Goal: Check status: Check status

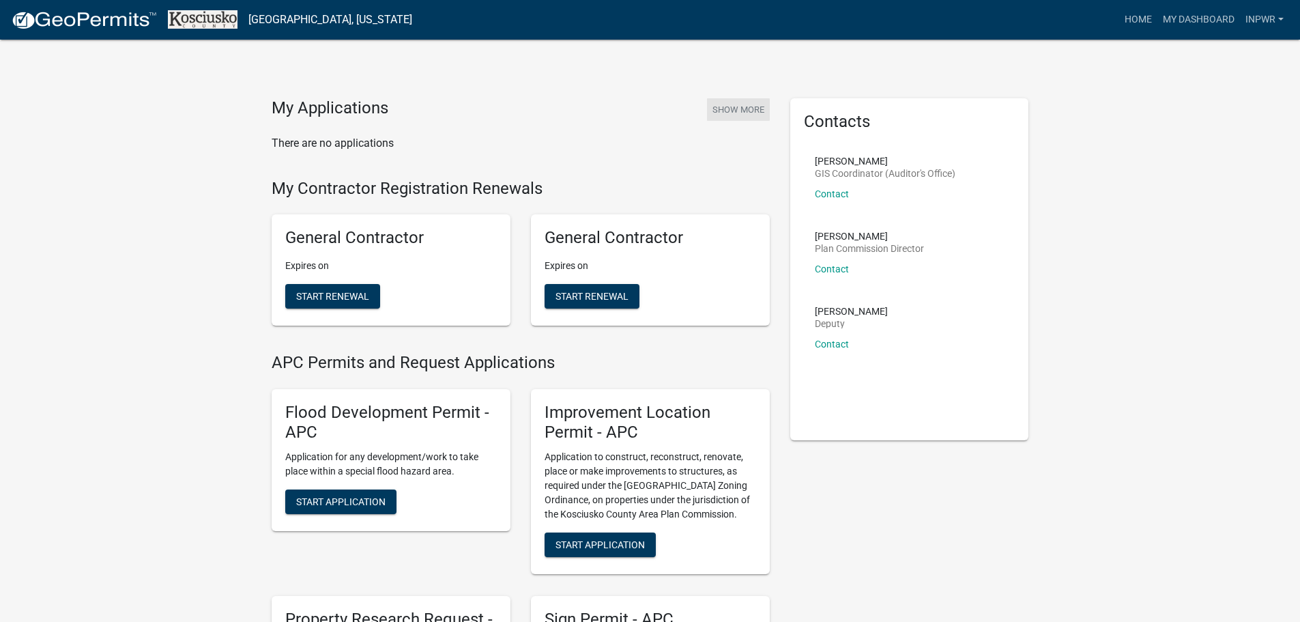
click at [727, 108] on button "Show More" at bounding box center [738, 109] width 63 height 23
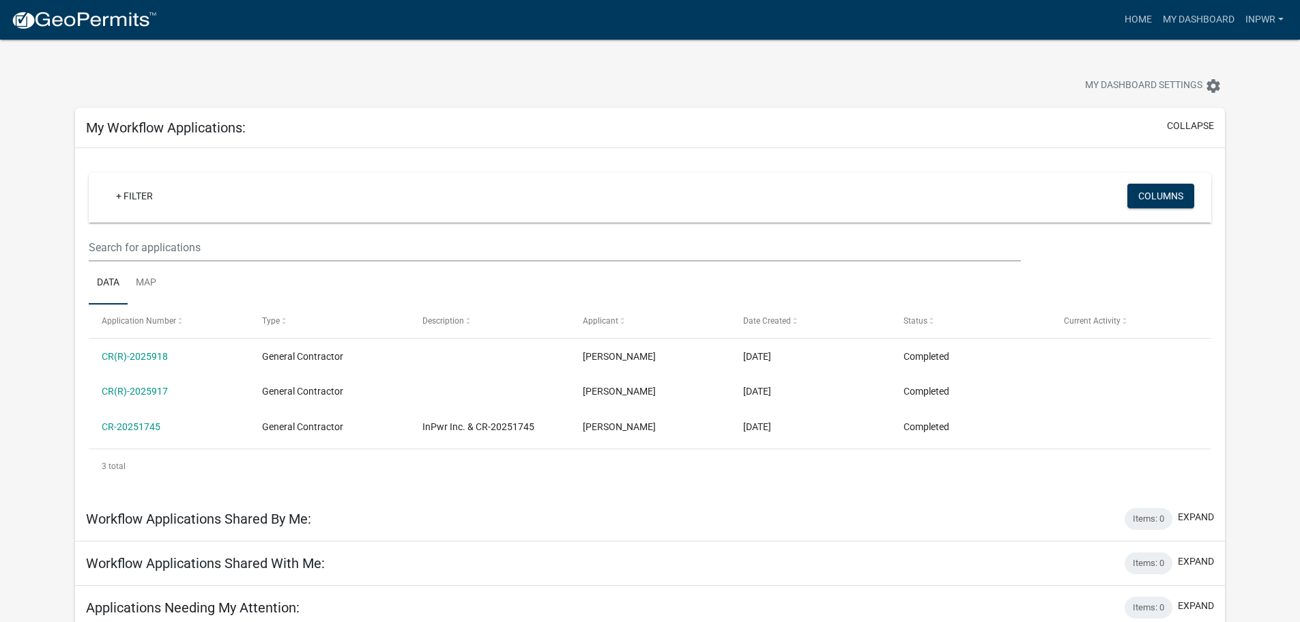
scroll to position [53, 0]
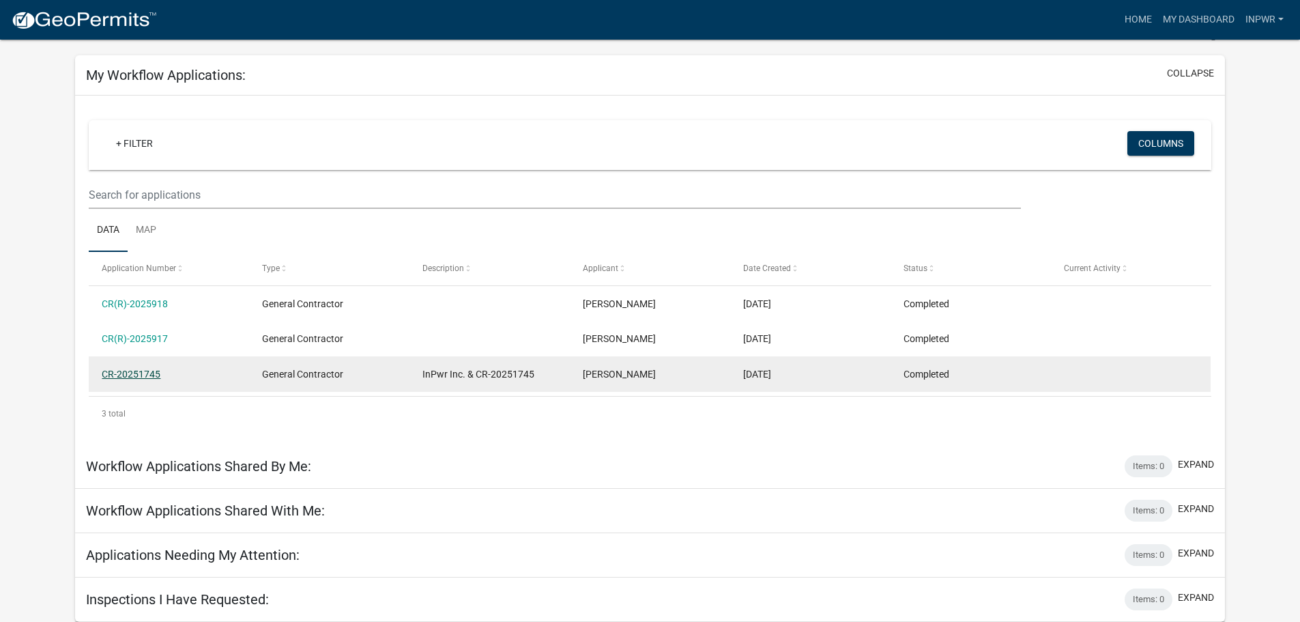
click at [130, 377] on link "CR-20251745" at bounding box center [131, 374] width 59 height 11
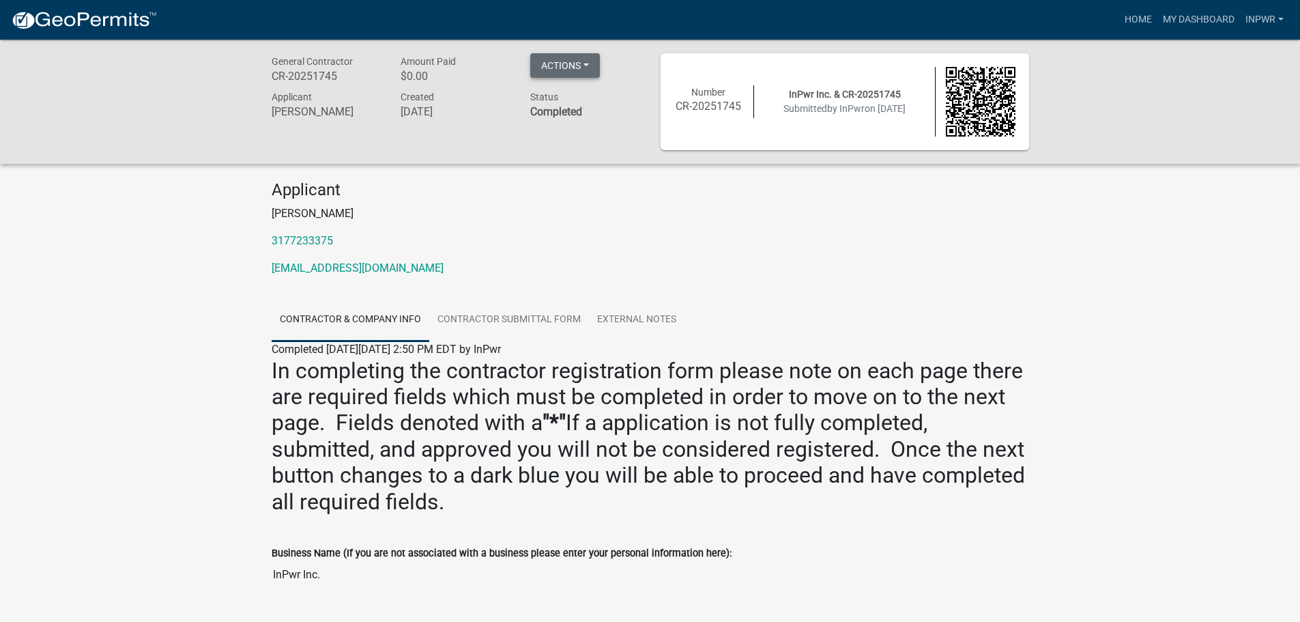
click at [586, 63] on button "Actions" at bounding box center [565, 65] width 70 height 25
click at [575, 98] on link "Printer Friendly" at bounding box center [584, 101] width 109 height 33
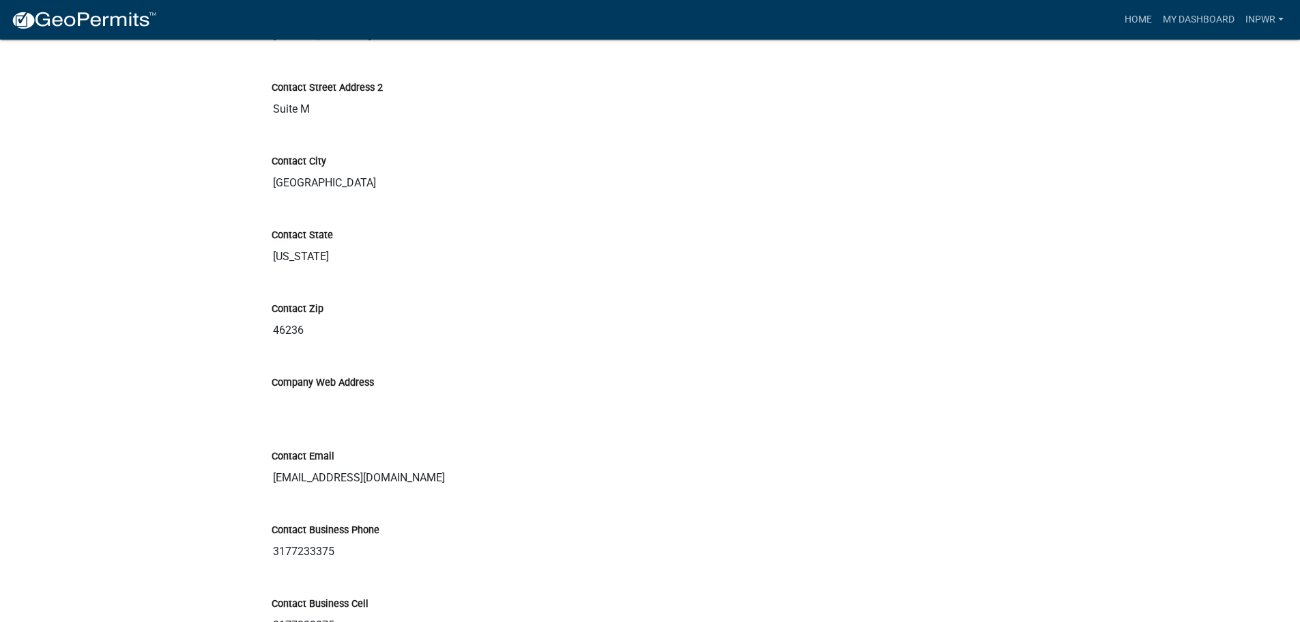
scroll to position [1144, 0]
